Goal: Information Seeking & Learning: Learn about a topic

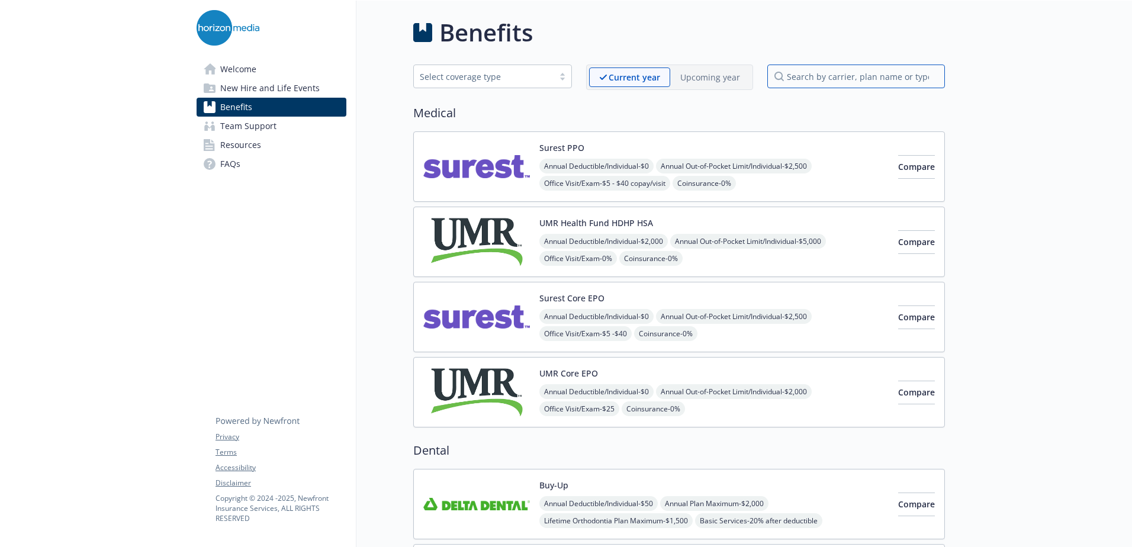
click at [804, 88] on input "search by carrier, plan name or type" at bounding box center [856, 77] width 178 height 24
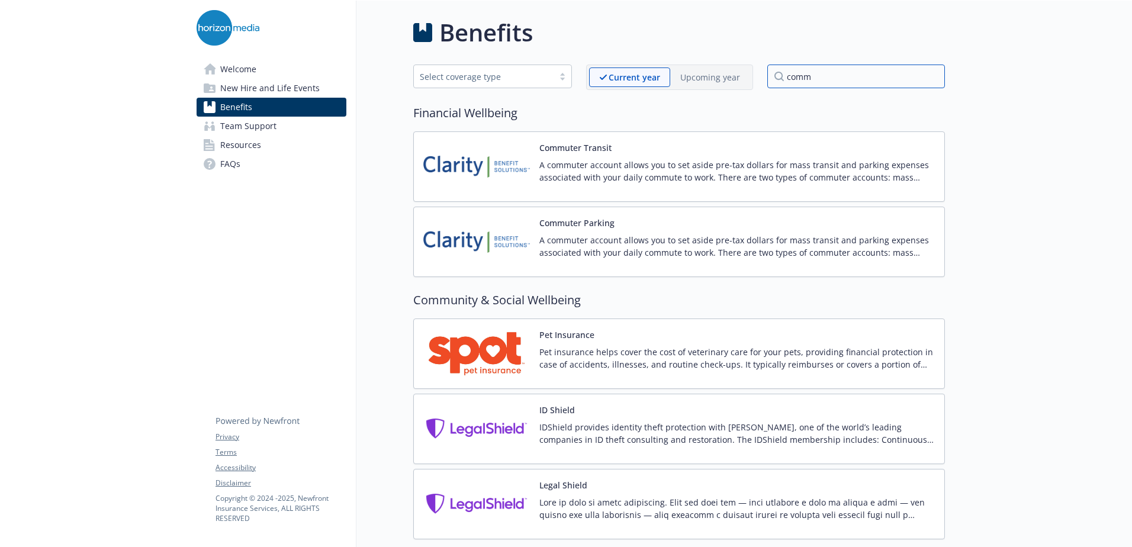
type input "comm"
click at [618, 244] on p "A commuter account allows you to set aside pre-tax dollars for mass transit and…" at bounding box center [737, 246] width 396 height 25
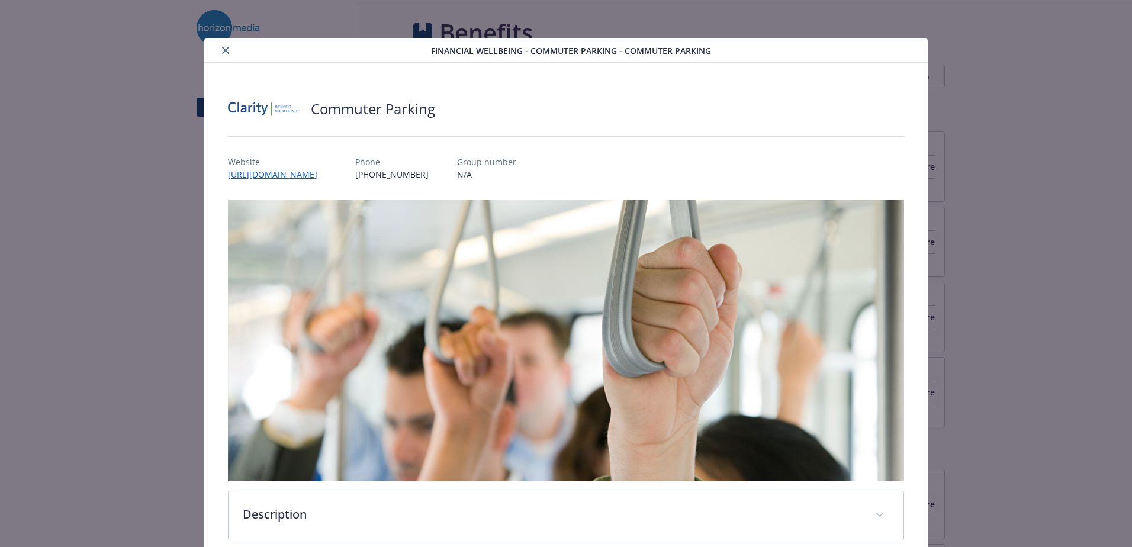
scroll to position [36, 0]
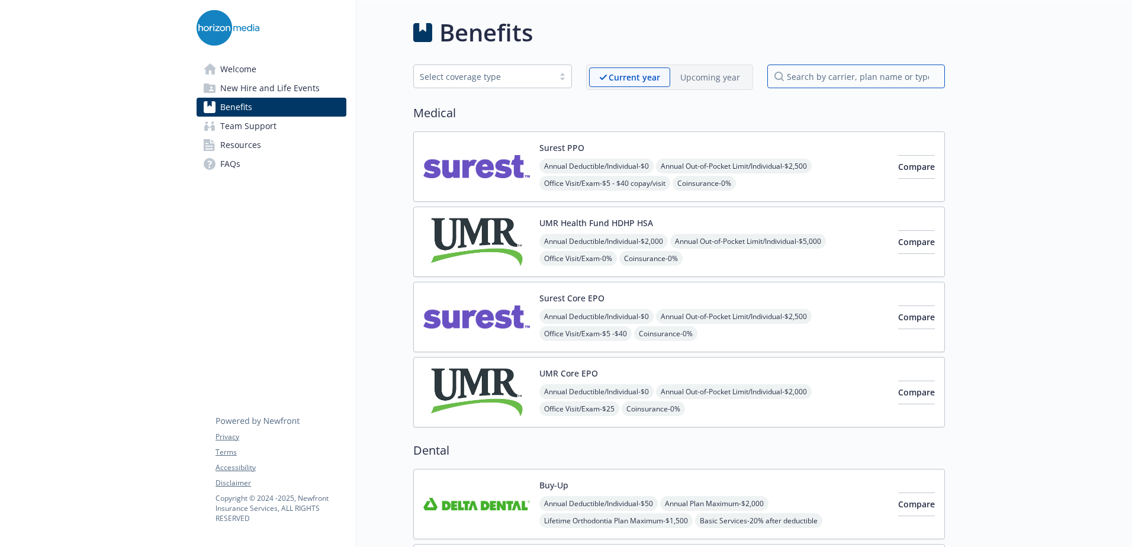
click at [834, 66] on input "search by carrier, plan name or type" at bounding box center [856, 77] width 178 height 24
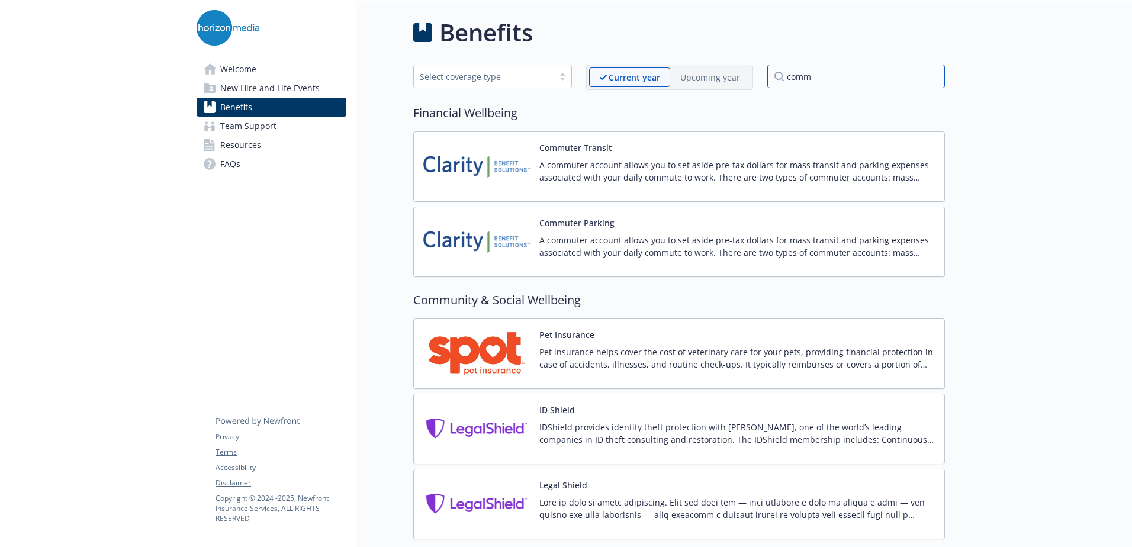
type input "comm"
click at [759, 172] on p "A commuter account allows you to set aside pre-tax dollars for mass transit and…" at bounding box center [737, 171] width 396 height 25
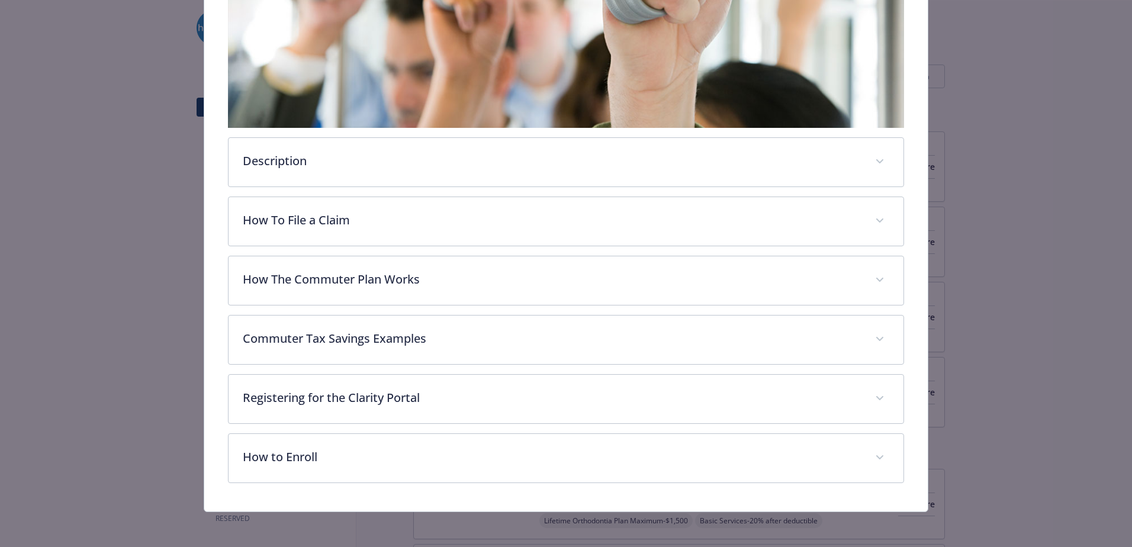
scroll to position [354, 0]
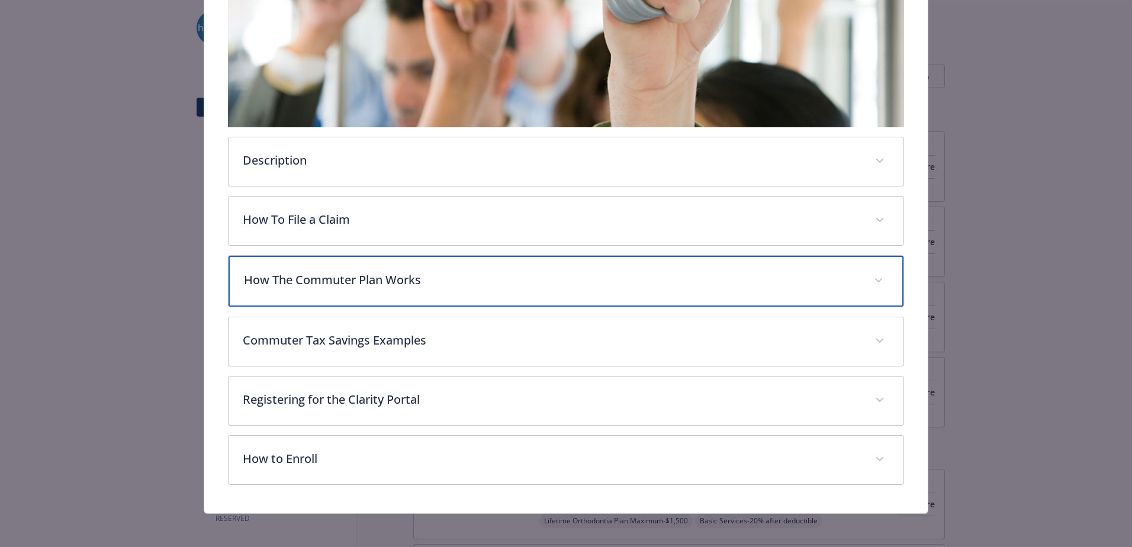
click at [454, 266] on div "How The Commuter Plan Works" at bounding box center [566, 281] width 675 height 51
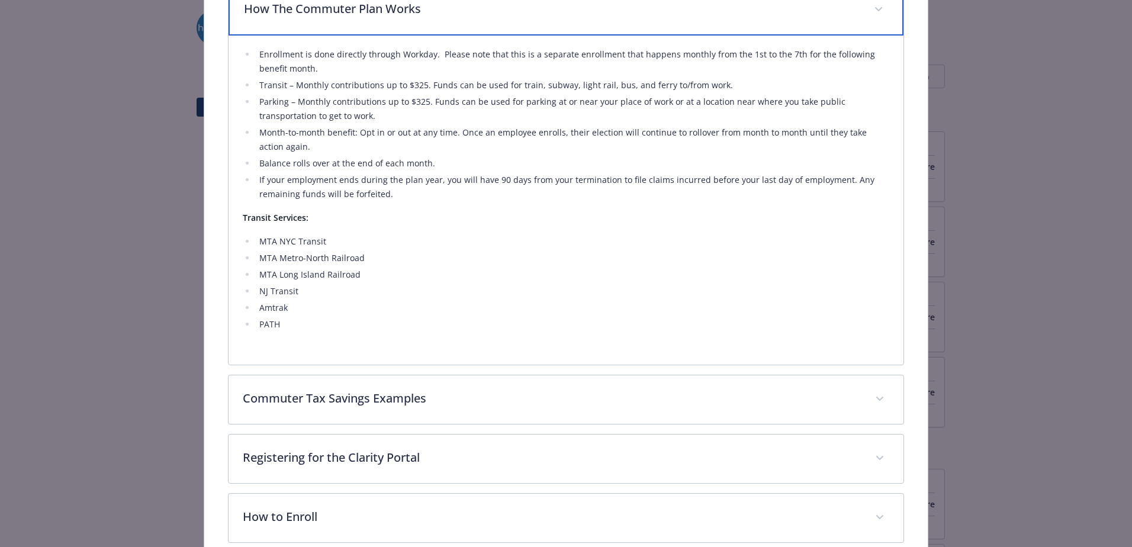
scroll to position [625, 0]
